Goal: Task Accomplishment & Management: Manage account settings

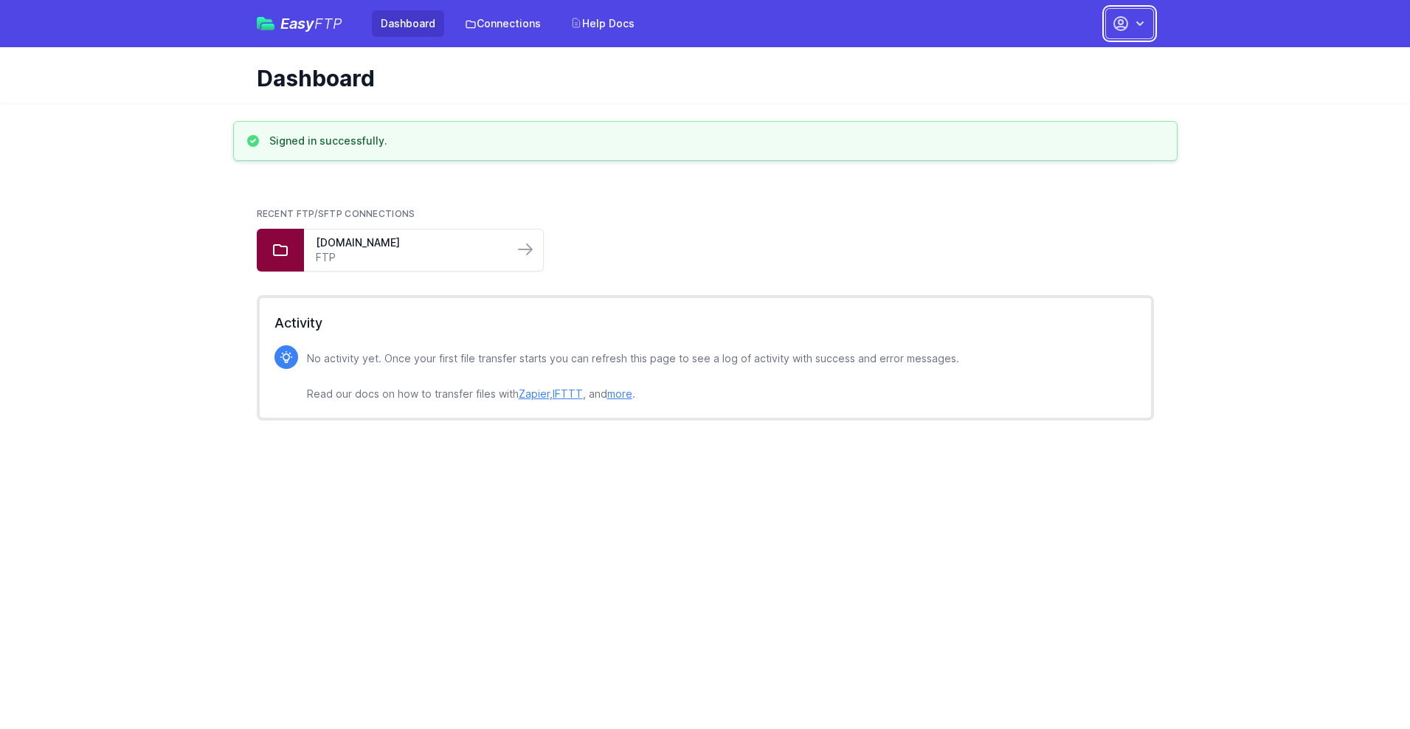
click at [1130, 24] on button "button" at bounding box center [1129, 23] width 49 height 31
click at [1083, 61] on link "Account Settings" at bounding box center [1083, 61] width 142 height 27
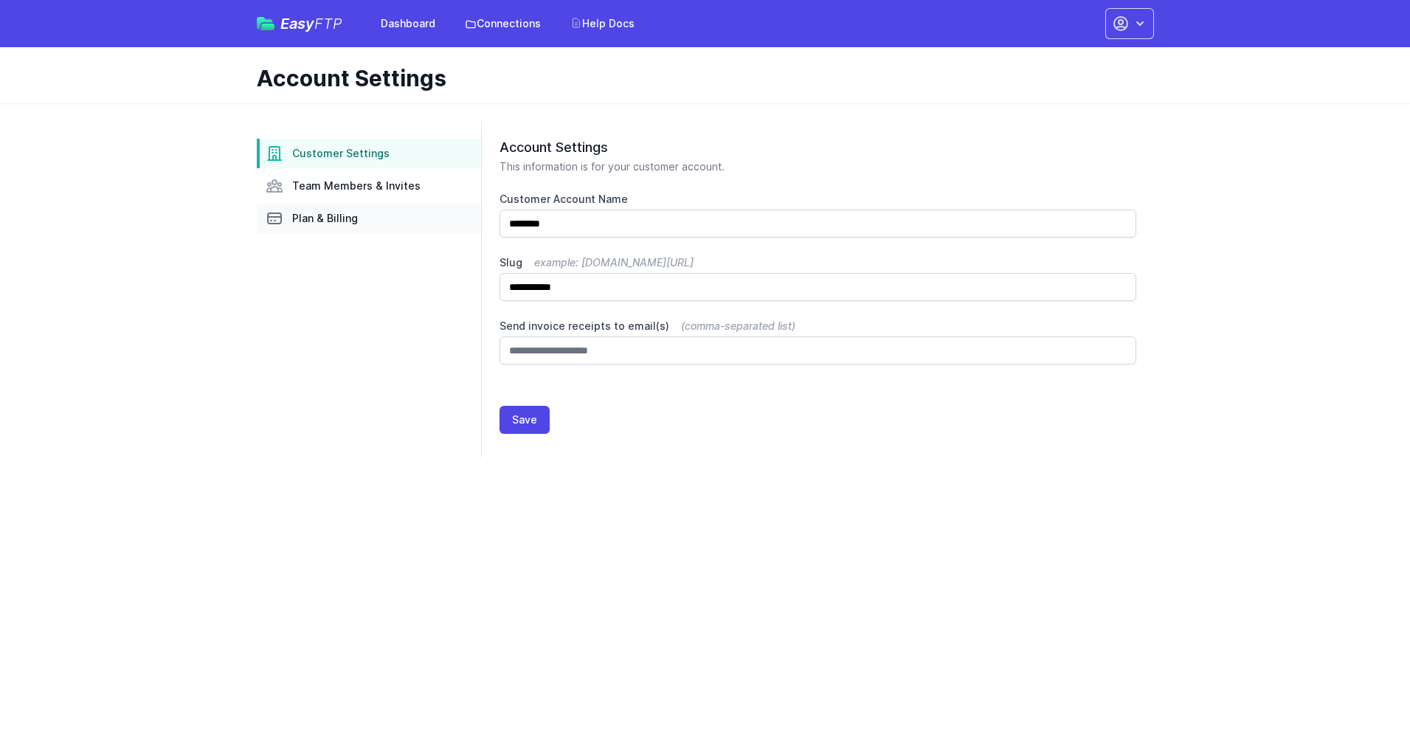
click at [369, 218] on link "Plan & Billing" at bounding box center [369, 219] width 224 height 30
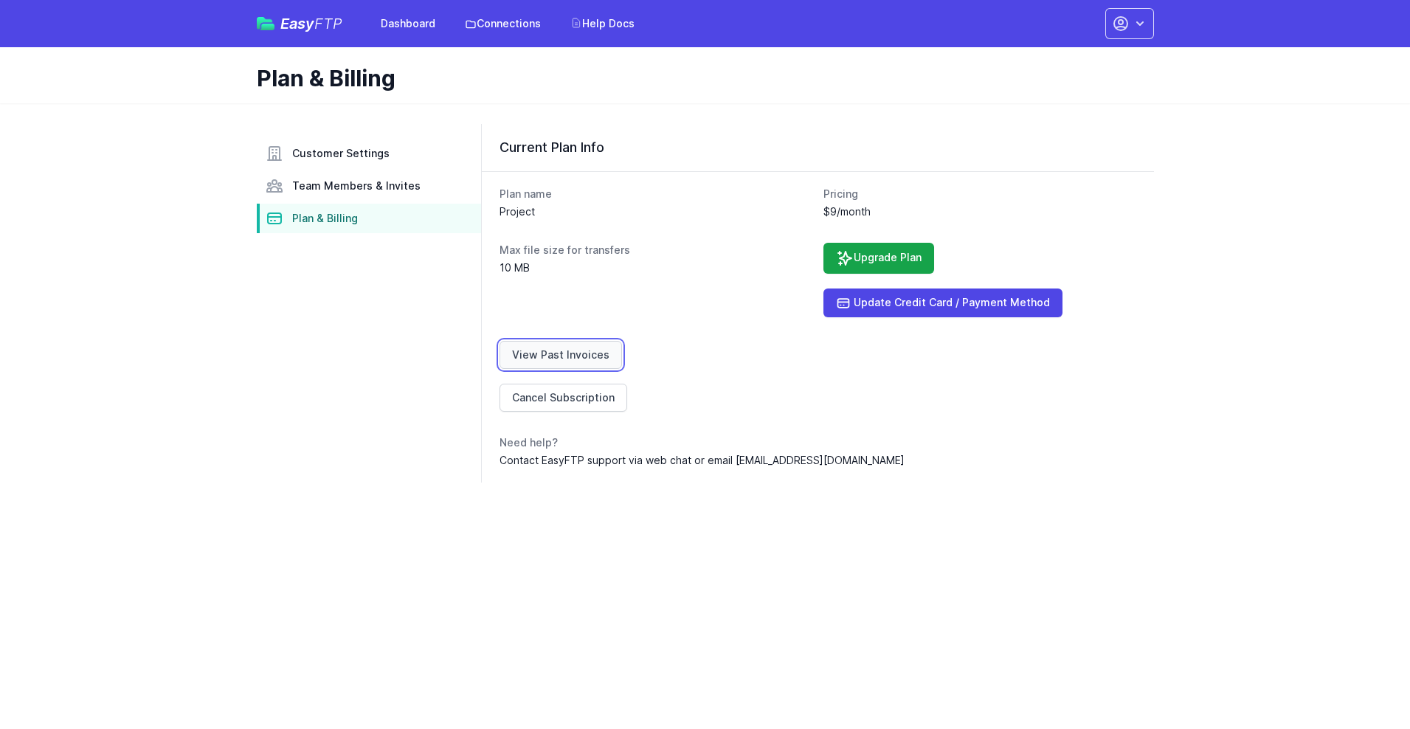
click at [558, 355] on link "View Past Invoices" at bounding box center [560, 355] width 122 height 28
